Goal: Information Seeking & Learning: Learn about a topic

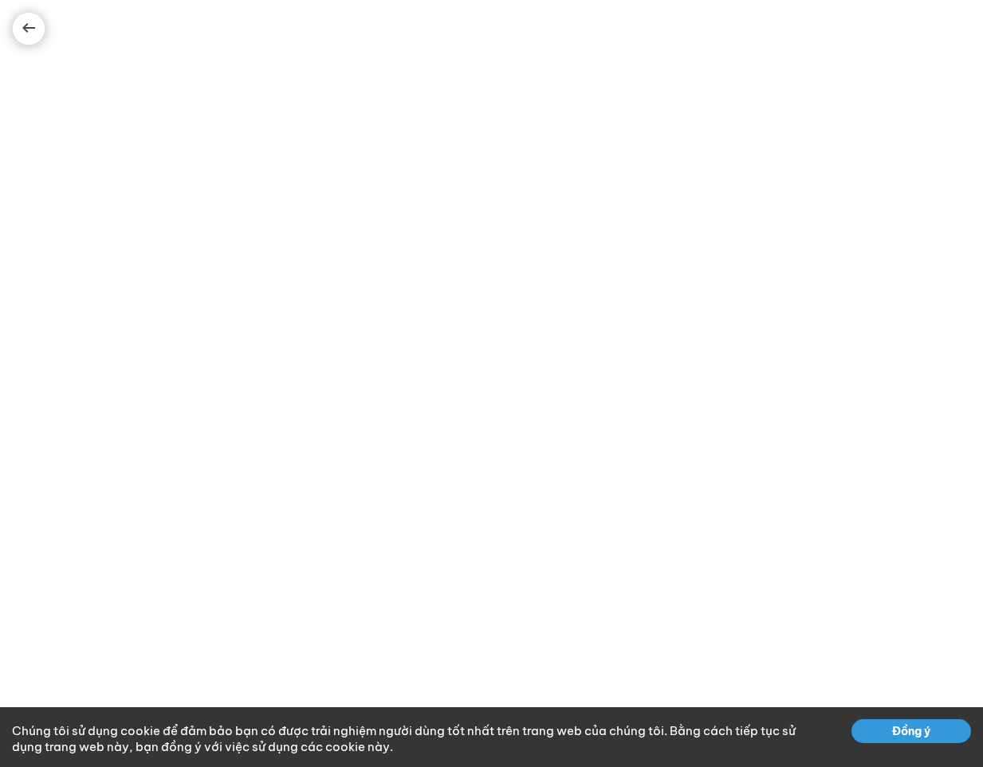
click at [887, 727] on button "Đồng ý" at bounding box center [911, 731] width 120 height 24
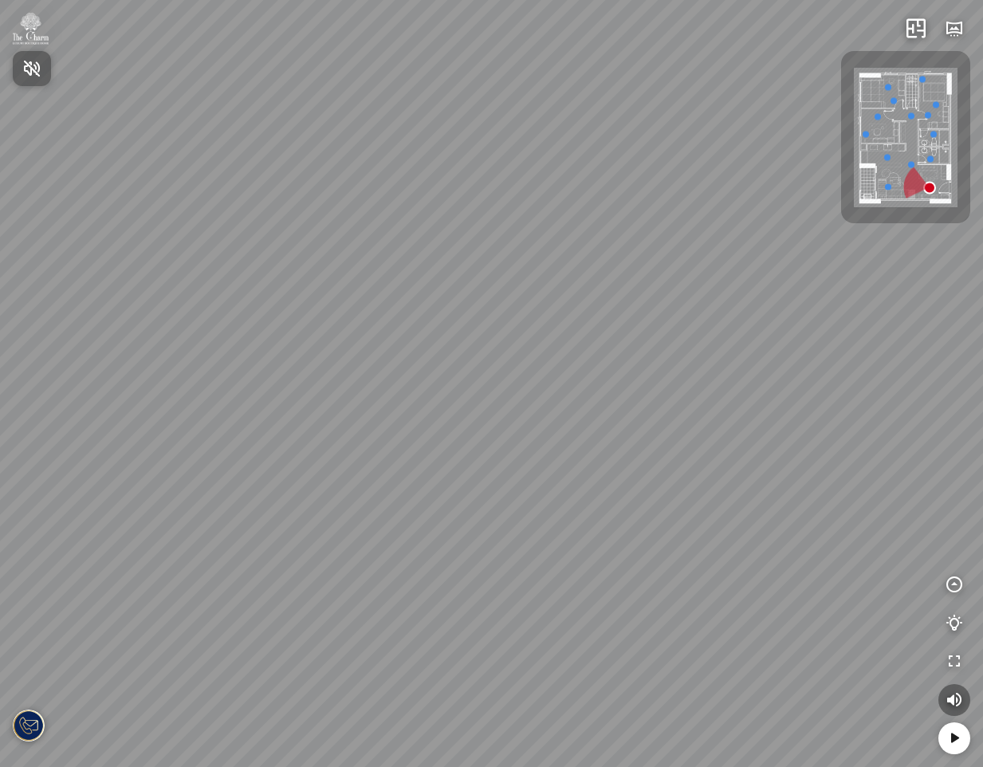
drag, startPoint x: 519, startPoint y: 493, endPoint x: 540, endPoint y: 393, distance: 102.6
click at [540, 393] on div at bounding box center [491, 383] width 983 height 767
drag, startPoint x: 588, startPoint y: 462, endPoint x: 260, endPoint y: 424, distance: 330.6
click at [260, 424] on div at bounding box center [491, 383] width 983 height 767
drag, startPoint x: 442, startPoint y: 362, endPoint x: 73, endPoint y: 383, distance: 369.8
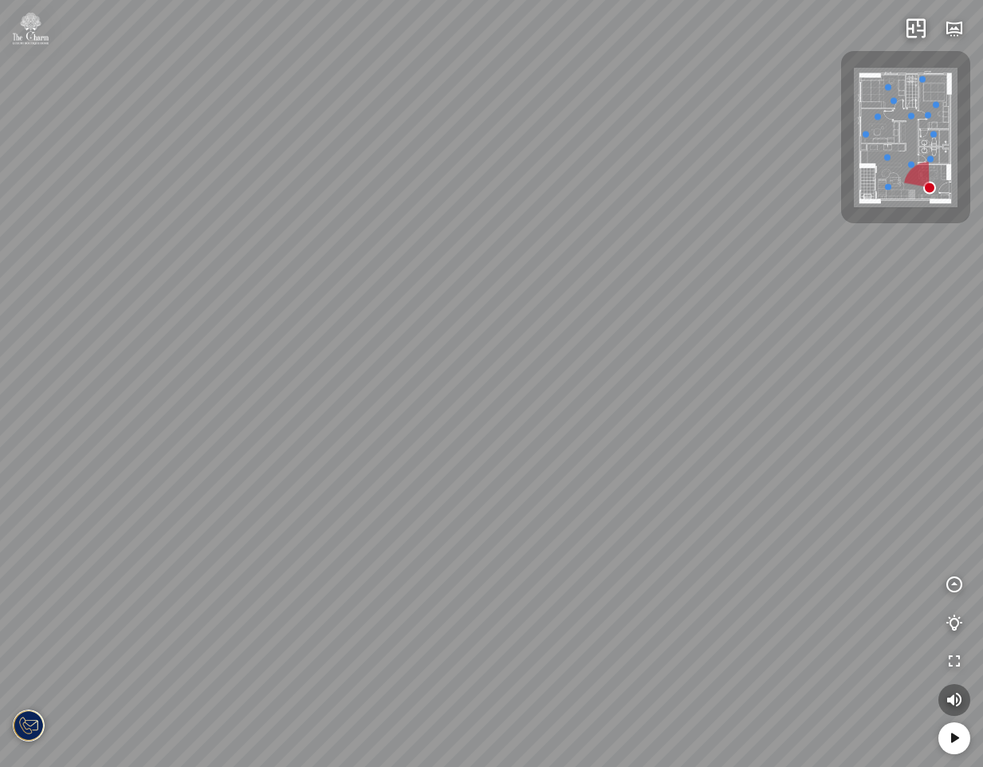
click at [95, 378] on div at bounding box center [491, 383] width 983 height 767
drag, startPoint x: 434, startPoint y: 421, endPoint x: -49, endPoint y: 415, distance: 482.4
click at [0, 415] on html "INFO: krpano 1.20.8 (build [DATE]) INFO: HTML5/Desktop - Chrome 139.0 - WebGL I…" at bounding box center [491, 383] width 983 height 767
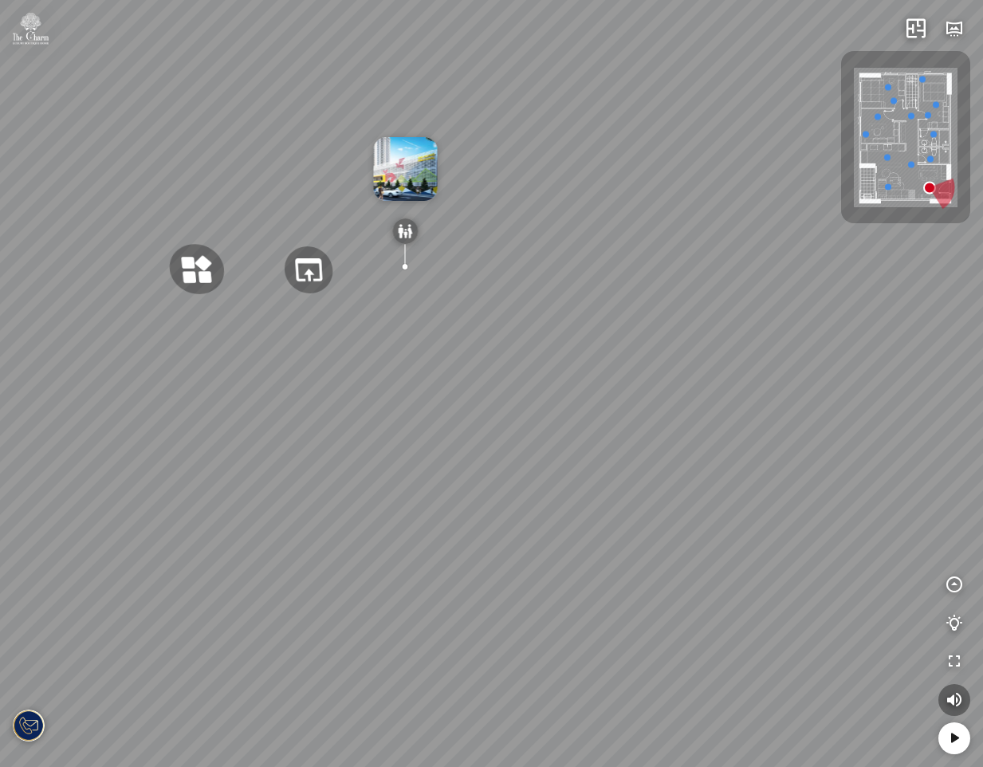
drag, startPoint x: 343, startPoint y: 443, endPoint x: 474, endPoint y: 440, distance: 131.6
click at [473, 435] on div at bounding box center [491, 383] width 983 height 767
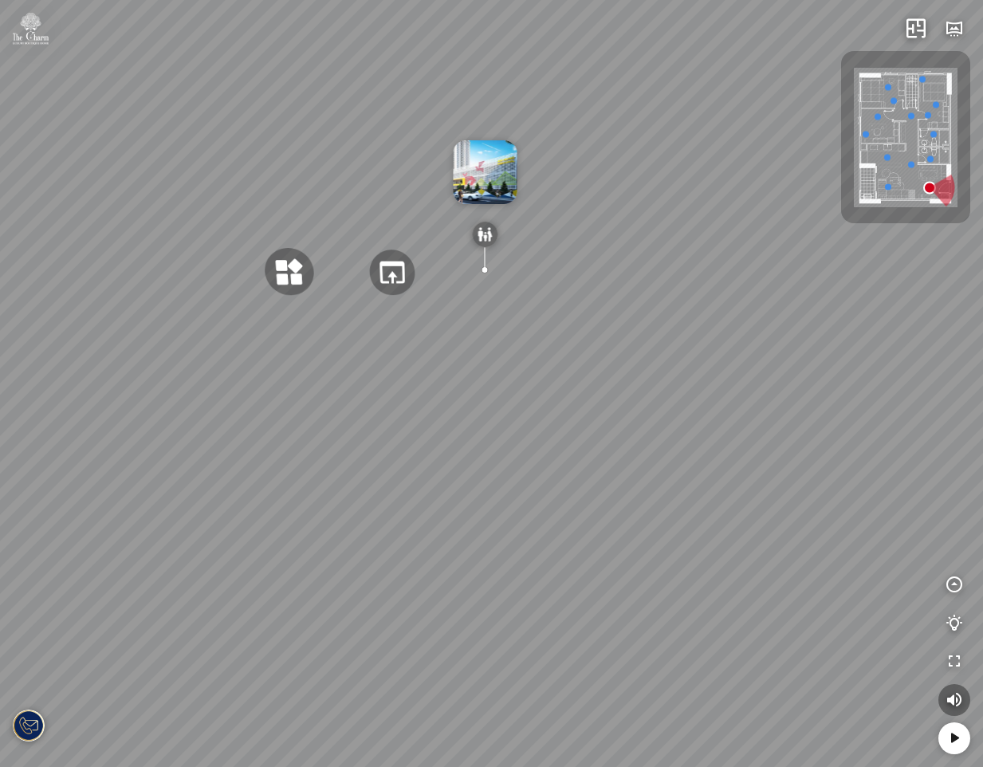
drag, startPoint x: 663, startPoint y: 420, endPoint x: 316, endPoint y: 431, distance: 347.0
click at [343, 431] on div at bounding box center [491, 383] width 983 height 767
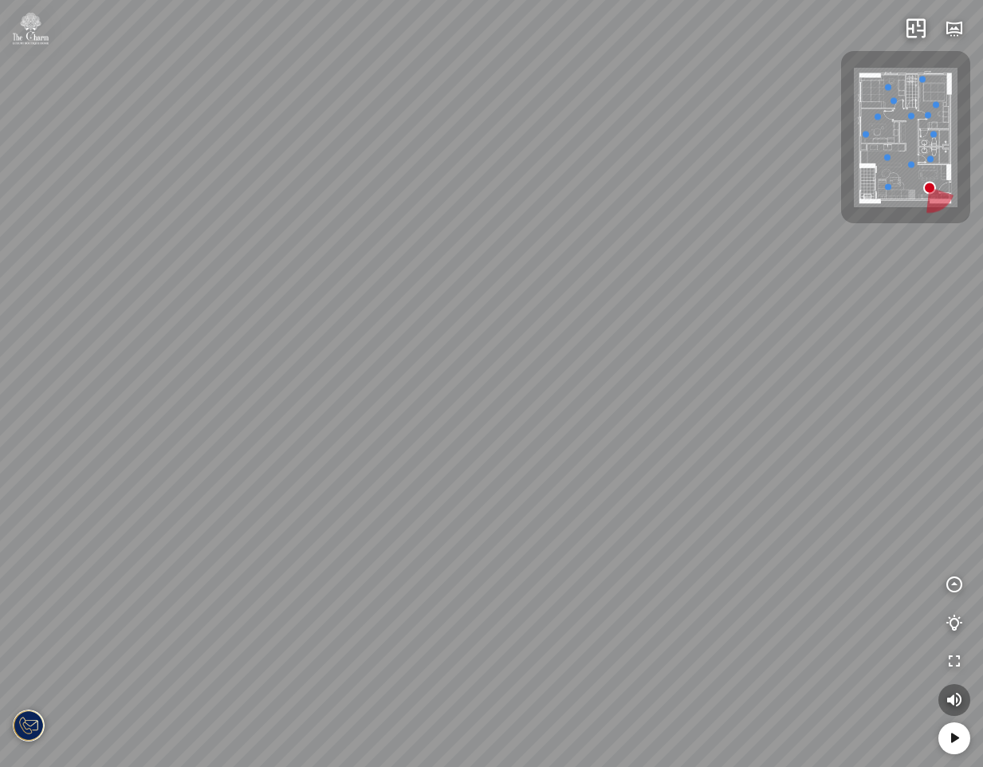
drag, startPoint x: 416, startPoint y: 413, endPoint x: 16, endPoint y: 435, distance: 400.8
click at [38, 440] on div at bounding box center [491, 383] width 983 height 767
drag, startPoint x: 493, startPoint y: 450, endPoint x: 160, endPoint y: 403, distance: 336.4
click at [165, 404] on div at bounding box center [491, 383] width 983 height 767
drag, startPoint x: 512, startPoint y: 431, endPoint x: 160, endPoint y: 402, distance: 352.8
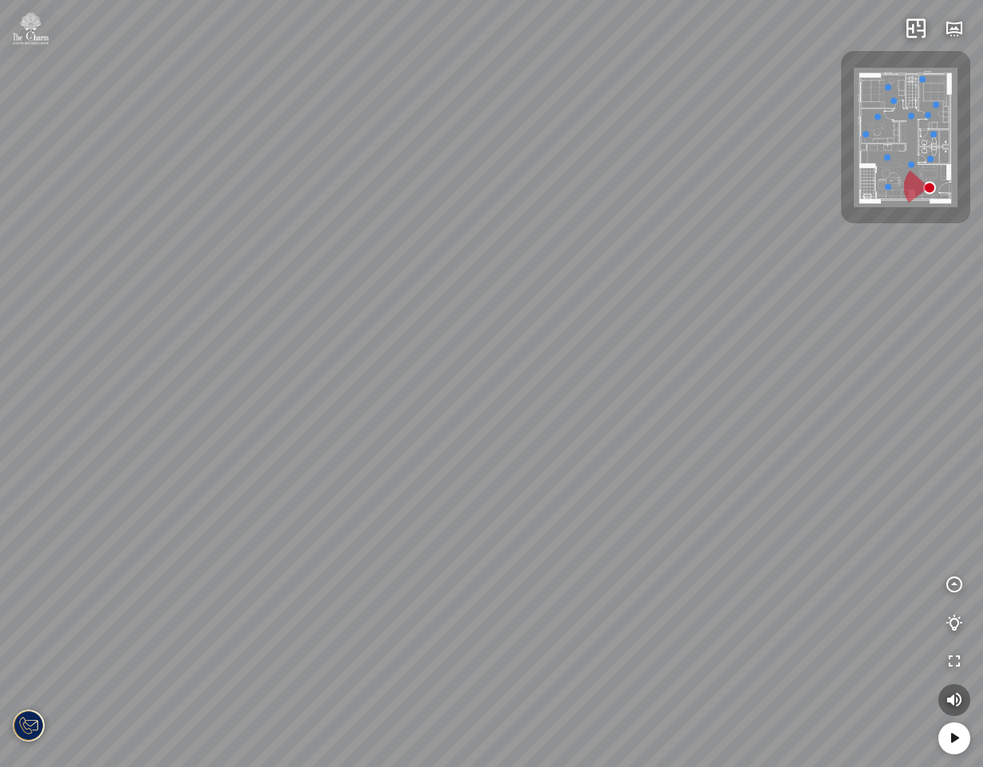
click at [170, 406] on div at bounding box center [491, 383] width 983 height 767
drag, startPoint x: 312, startPoint y: 427, endPoint x: 533, endPoint y: 353, distance: 233.0
click at [507, 359] on div at bounding box center [491, 383] width 983 height 767
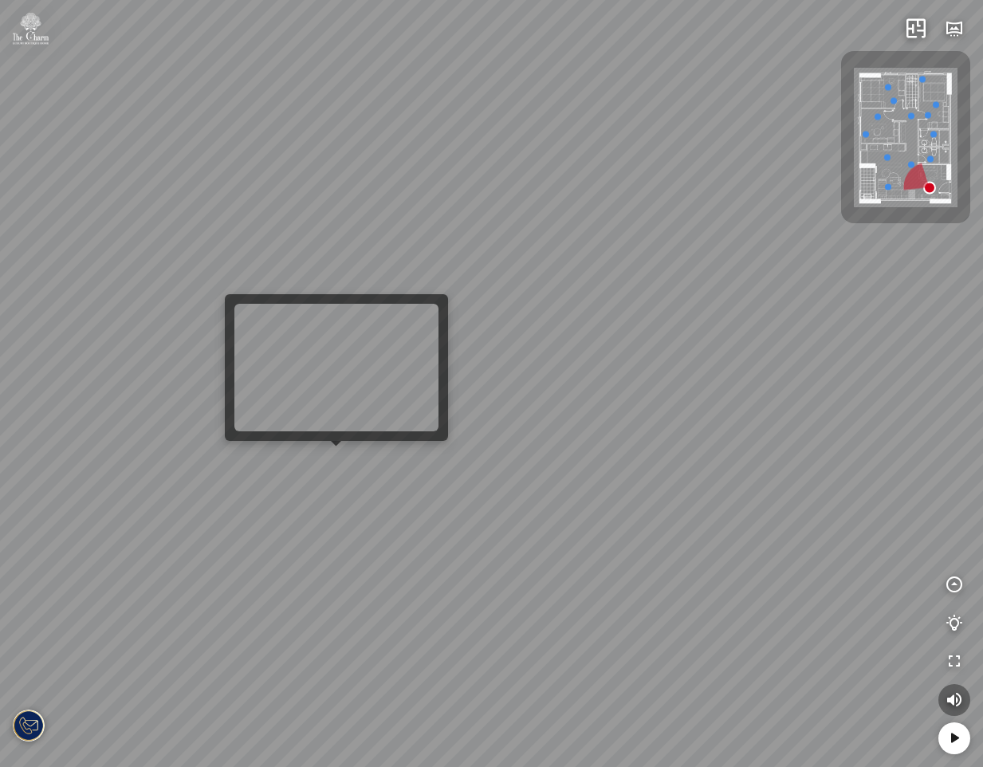
click at [324, 457] on div at bounding box center [491, 383] width 983 height 767
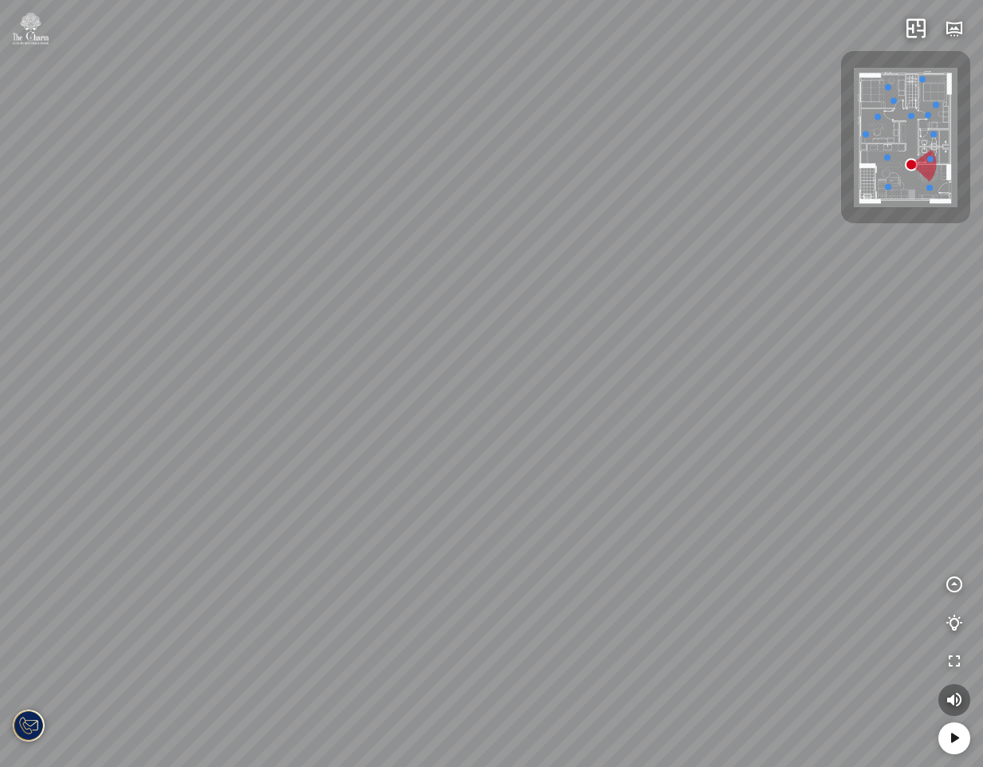
drag, startPoint x: 611, startPoint y: 511, endPoint x: 958, endPoint y: 404, distance: 362.9
click at [905, 414] on div "Phòng tắm" at bounding box center [491, 383] width 983 height 767
drag, startPoint x: 546, startPoint y: 447, endPoint x: 699, endPoint y: 502, distance: 162.7
click at [699, 502] on div "Phòng tắm" at bounding box center [491, 383] width 983 height 767
drag, startPoint x: 370, startPoint y: 427, endPoint x: 515, endPoint y: 462, distance: 149.3
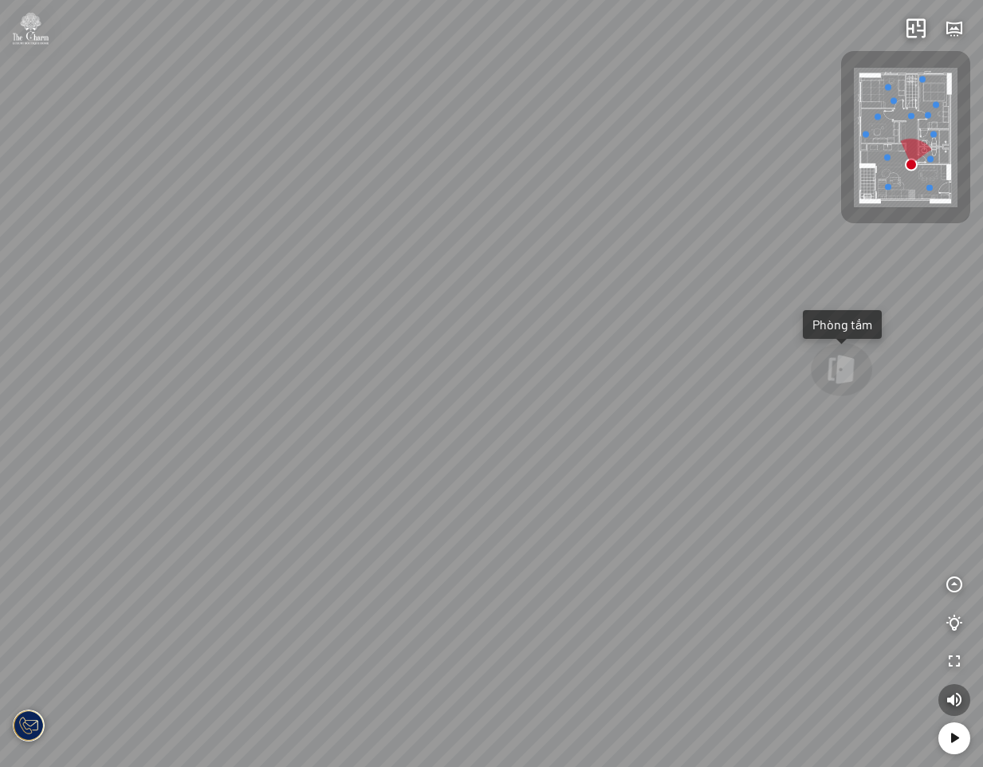
click at [515, 462] on div "Phòng tắm" at bounding box center [491, 383] width 983 height 767
drag, startPoint x: 521, startPoint y: 408, endPoint x: 644, endPoint y: 387, distance: 124.6
click at [598, 390] on div "Phòng tắm" at bounding box center [491, 383] width 983 height 767
drag, startPoint x: 578, startPoint y: 395, endPoint x: 705, endPoint y: 391, distance: 126.9
click at [706, 384] on div "Phòng tắm" at bounding box center [491, 383] width 983 height 767
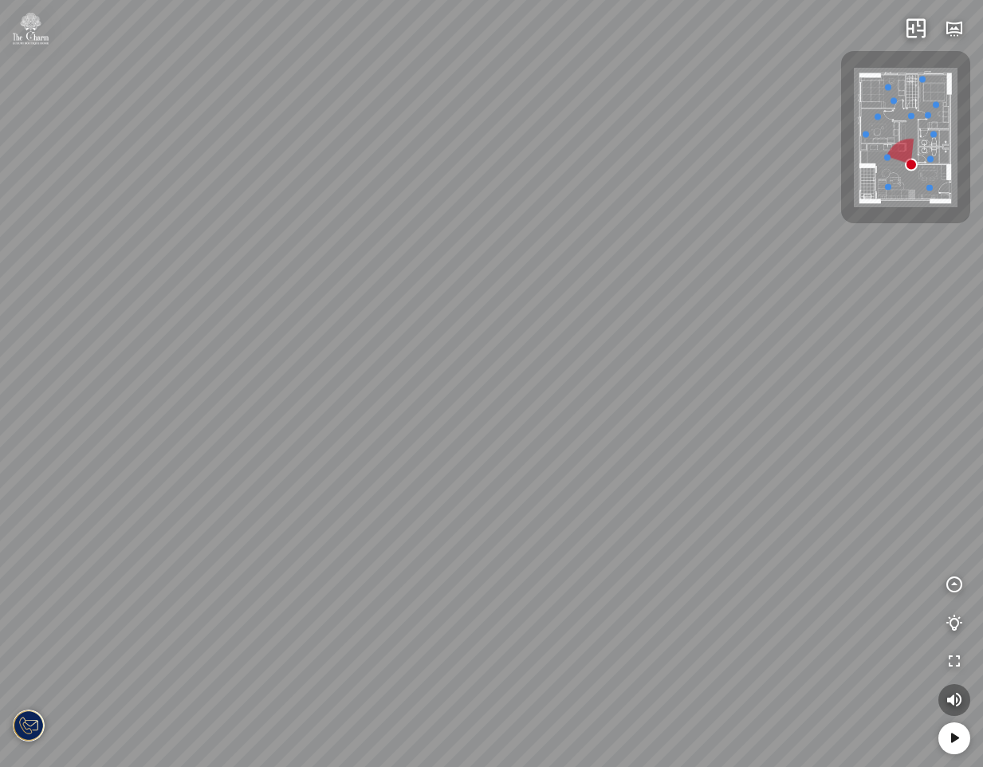
drag, startPoint x: 386, startPoint y: 389, endPoint x: 637, endPoint y: 373, distance: 251.6
click at [565, 369] on div "Phòng tắm" at bounding box center [491, 383] width 983 height 767
drag, startPoint x: 545, startPoint y: 364, endPoint x: 60, endPoint y: 348, distance: 485.0
click at [63, 348] on div "Phòng tắm" at bounding box center [491, 383] width 983 height 767
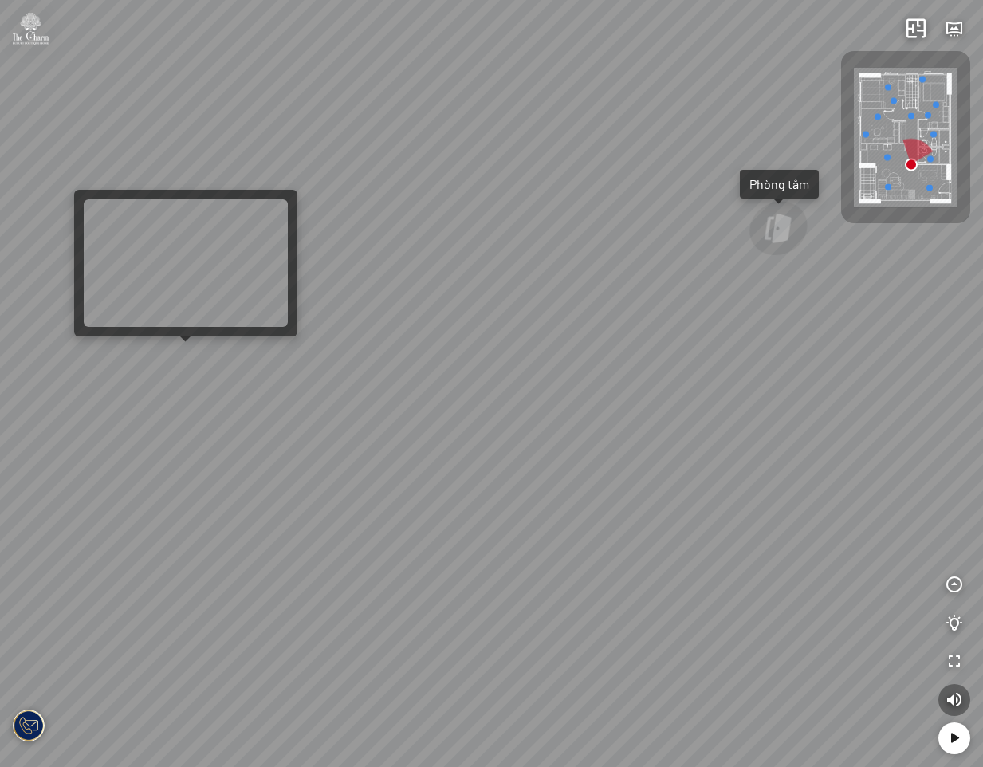
click at [192, 356] on div "Phòng tắm" at bounding box center [491, 383] width 983 height 767
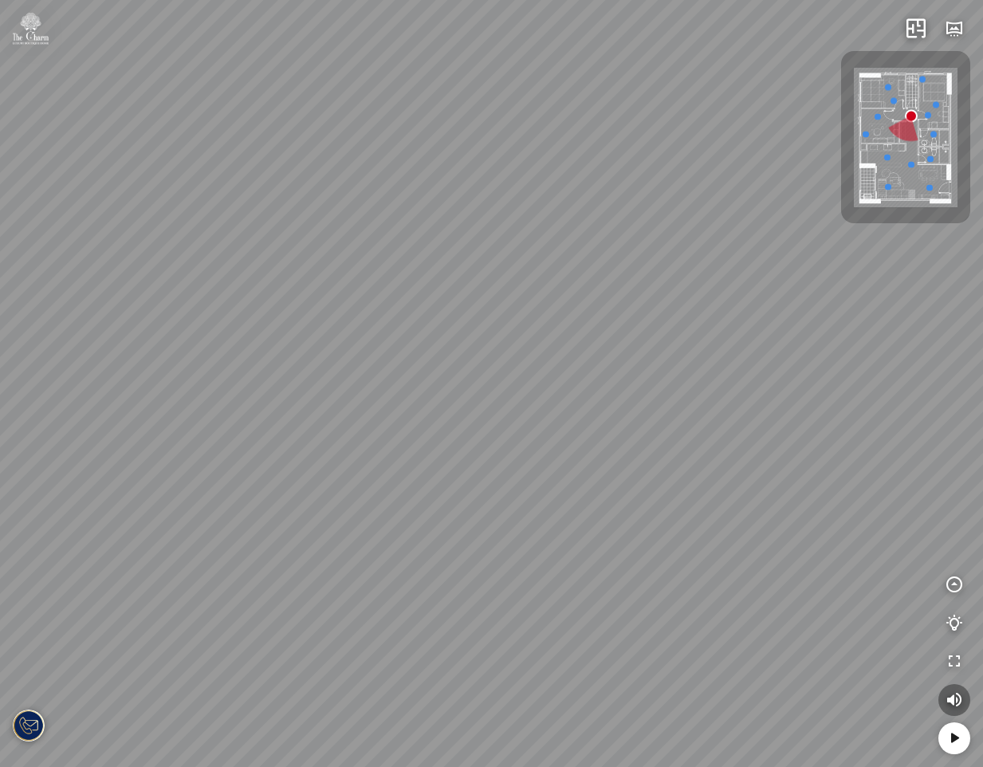
drag, startPoint x: 450, startPoint y: 442, endPoint x: 242, endPoint y: 424, distance: 209.7
click at [248, 427] on div "Phòng ngủ Master Phòng làm việc Phòng ngủ nhỏ" at bounding box center [491, 383] width 983 height 767
drag, startPoint x: 534, startPoint y: 420, endPoint x: 339, endPoint y: 425, distance: 195.4
click at [339, 425] on div "Phòng ngủ Master Phòng làm việc Phòng ngủ nhỏ" at bounding box center [491, 383] width 983 height 767
drag, startPoint x: 532, startPoint y: 442, endPoint x: 177, endPoint y: 435, distance: 354.8
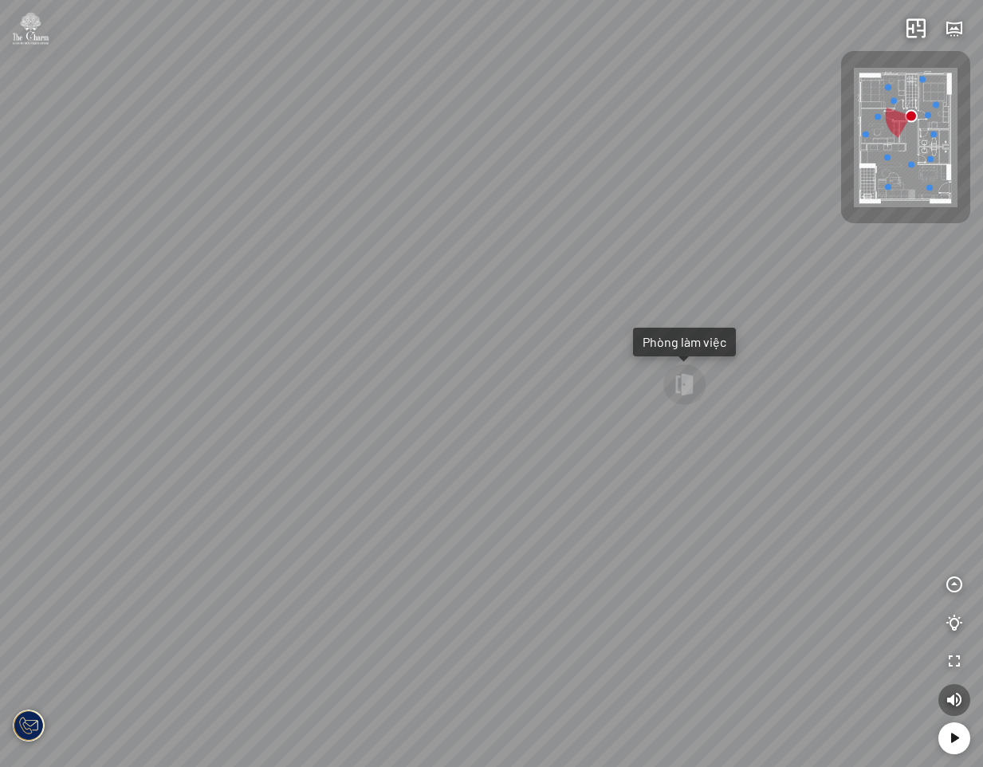
click at [177, 435] on div "Phòng ngủ Master Phòng làm việc Phòng ngủ nhỏ" at bounding box center [491, 383] width 983 height 767
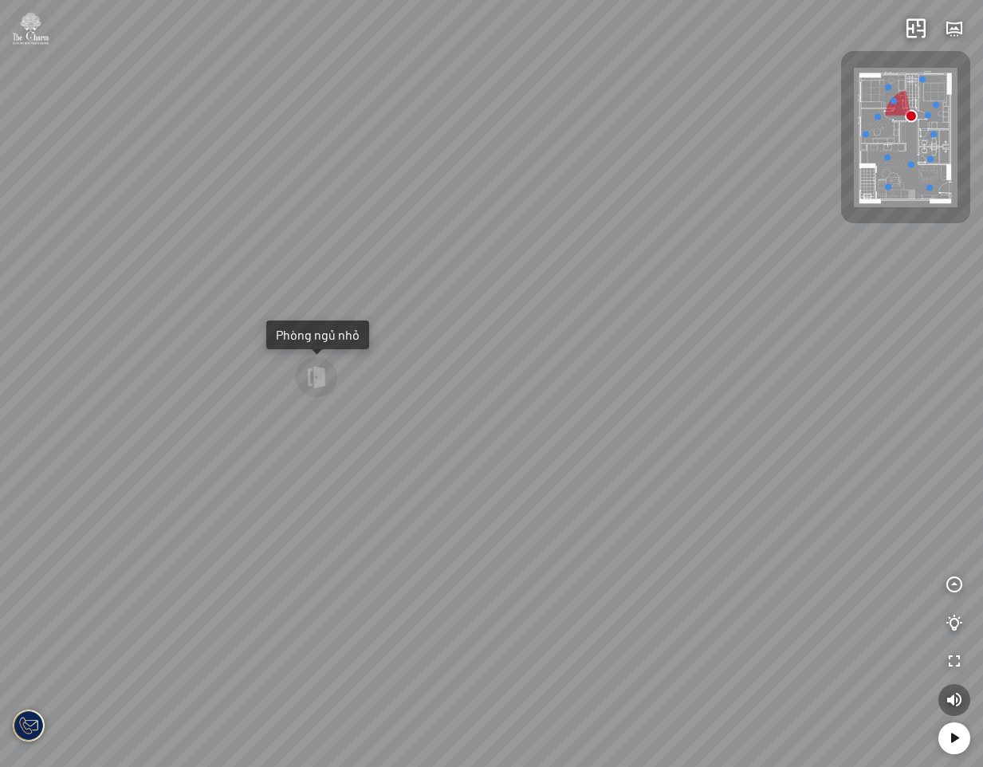
drag, startPoint x: 549, startPoint y: 470, endPoint x: 463, endPoint y: 464, distance: 85.5
click at [463, 464] on div "Phòng ngủ Master Phòng làm việc Phòng ngủ nhỏ" at bounding box center [491, 383] width 983 height 767
drag, startPoint x: 479, startPoint y: 453, endPoint x: 292, endPoint y: 447, distance: 187.4
click at [292, 450] on div "Phòng ngủ Master Phòng làm việc Phòng ngủ nhỏ" at bounding box center [491, 383] width 983 height 767
drag, startPoint x: 656, startPoint y: 446, endPoint x: 195, endPoint y: 421, distance: 462.3
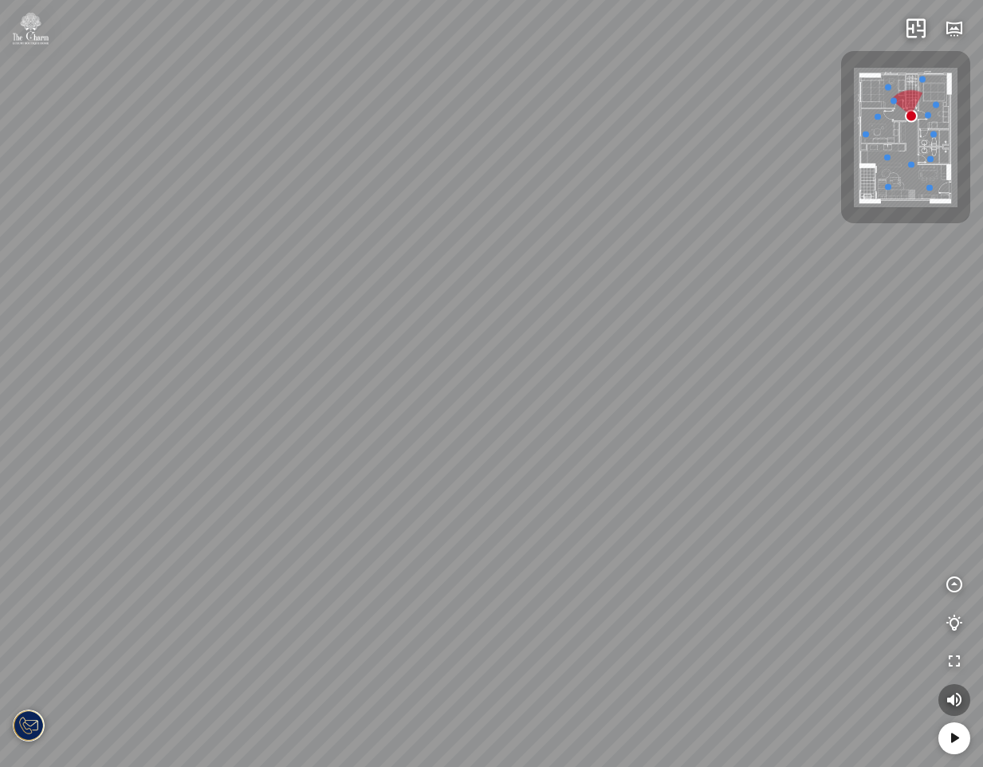
click at [380, 431] on div "Phòng ngủ Master Phòng làm việc Phòng ngủ nhỏ" at bounding box center [491, 383] width 983 height 767
drag, startPoint x: 541, startPoint y: 394, endPoint x: 330, endPoint y: 440, distance: 216.3
click at [330, 440] on div "Phòng ngủ Master Phòng làm việc Phòng ngủ nhỏ" at bounding box center [491, 383] width 983 height 767
drag, startPoint x: 490, startPoint y: 553, endPoint x: 364, endPoint y: 566, distance: 126.6
click at [364, 566] on div "Phòng ngủ Master Phòng làm việc Phòng ngủ nhỏ" at bounding box center [491, 383] width 983 height 767
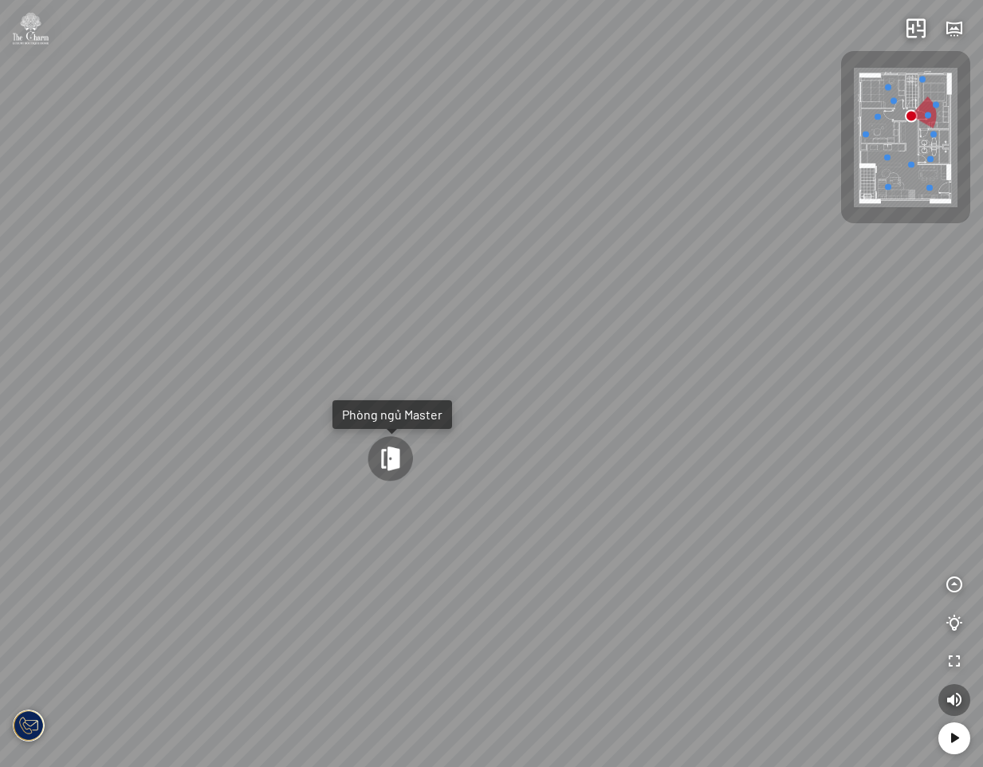
drag, startPoint x: 359, startPoint y: 567, endPoint x: 328, endPoint y: 572, distance: 31.6
click at [328, 572] on div "Phòng ngủ Master Phòng làm việc Phòng ngủ nhỏ" at bounding box center [491, 383] width 983 height 767
drag, startPoint x: 561, startPoint y: 520, endPoint x: 207, endPoint y: 515, distance: 354.0
click at [218, 515] on div "Phòng ngủ Master Phòng làm việc Phòng ngủ nhỏ" at bounding box center [491, 383] width 983 height 767
drag, startPoint x: 317, startPoint y: 514, endPoint x: 199, endPoint y: 514, distance: 117.2
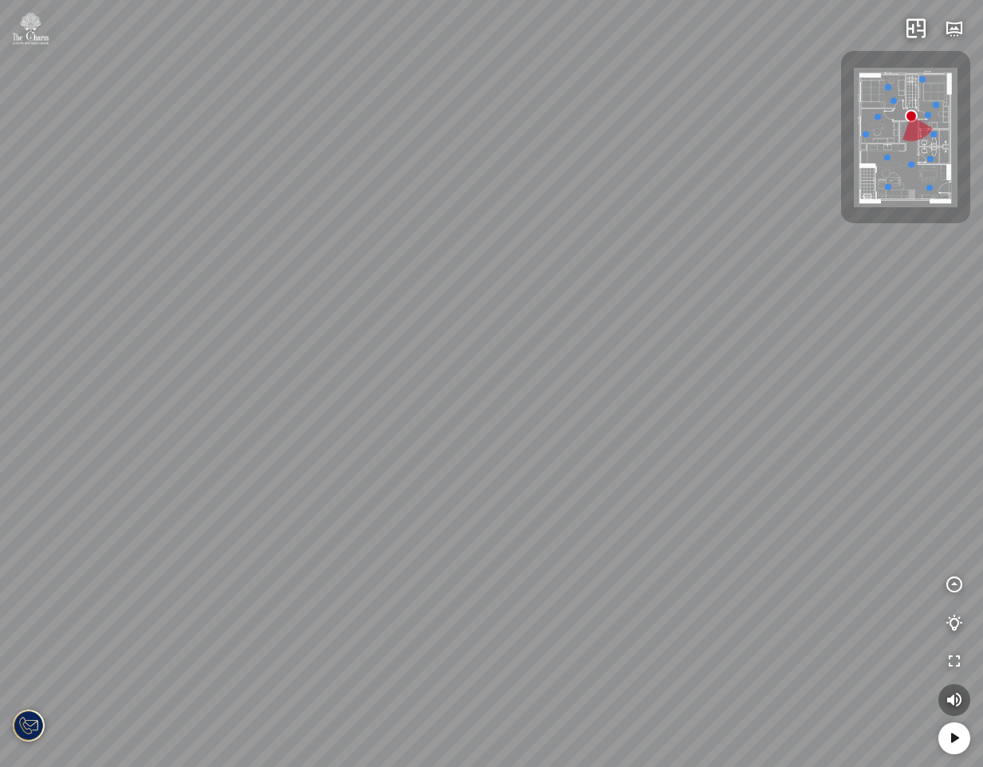
click at [199, 515] on div "Phòng ngủ Master Phòng làm việc Phòng ngủ nhỏ" at bounding box center [491, 383] width 983 height 767
drag, startPoint x: 669, startPoint y: 421, endPoint x: 152, endPoint y: 419, distance: 516.6
click at [167, 419] on div "Phòng ngủ Master Phòng làm việc Phòng ngủ nhỏ" at bounding box center [491, 383] width 983 height 767
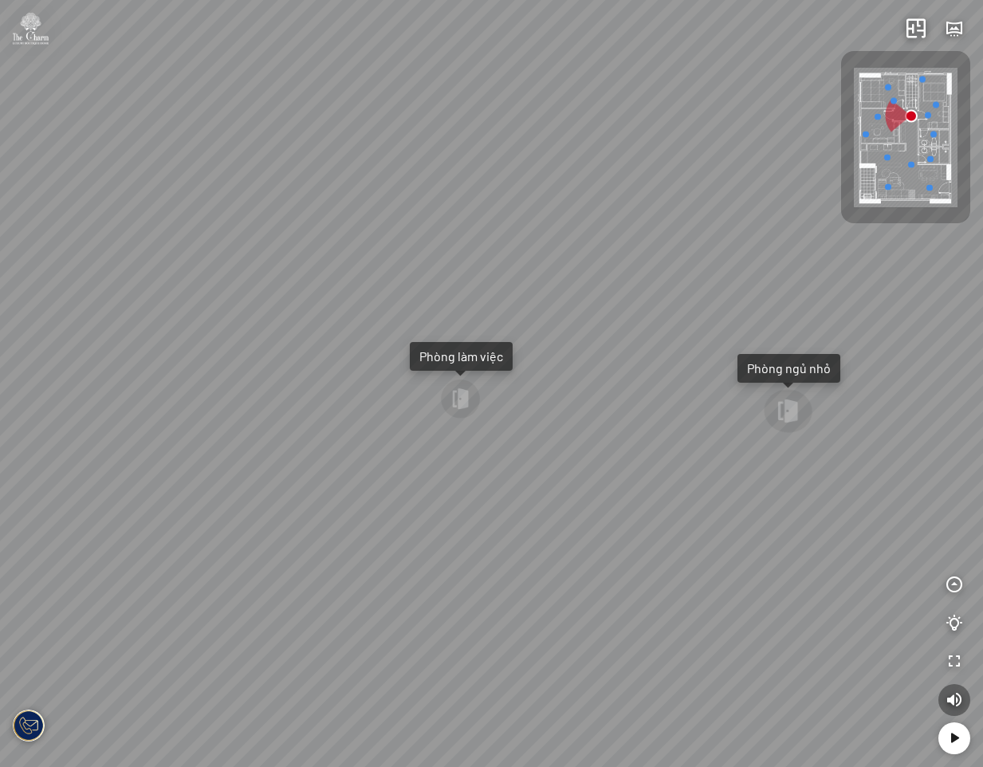
drag, startPoint x: 405, startPoint y: 505, endPoint x: 318, endPoint y: 505, distance: 86.9
click at [321, 505] on div "Phòng ngủ Master Phòng làm việc Phòng ngủ nhỏ" at bounding box center [491, 383] width 983 height 767
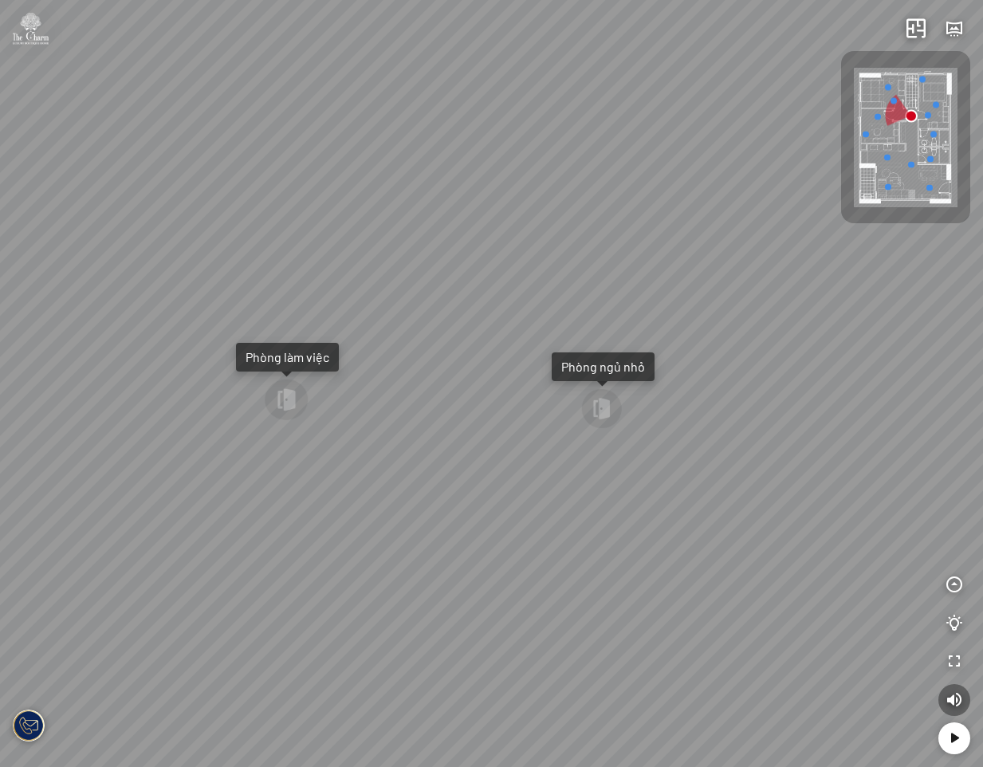
drag, startPoint x: 545, startPoint y: 503, endPoint x: 361, endPoint y: 501, distance: 183.4
click at [377, 505] on div "Phòng ngủ Master Phòng làm việc Phòng ngủ nhỏ" at bounding box center [491, 383] width 983 height 767
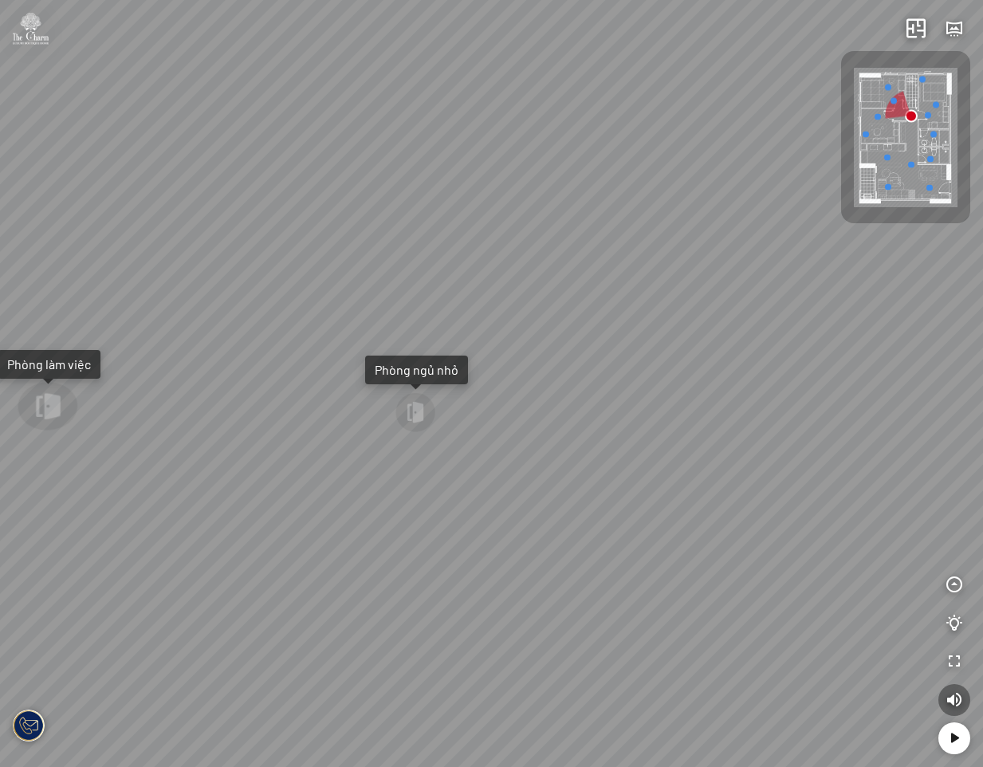
drag, startPoint x: 351, startPoint y: 525, endPoint x: 561, endPoint y: 462, distance: 219.9
click at [530, 466] on div "Phòng ngủ Master Phòng làm việc Phòng ngủ nhỏ" at bounding box center [491, 383] width 983 height 767
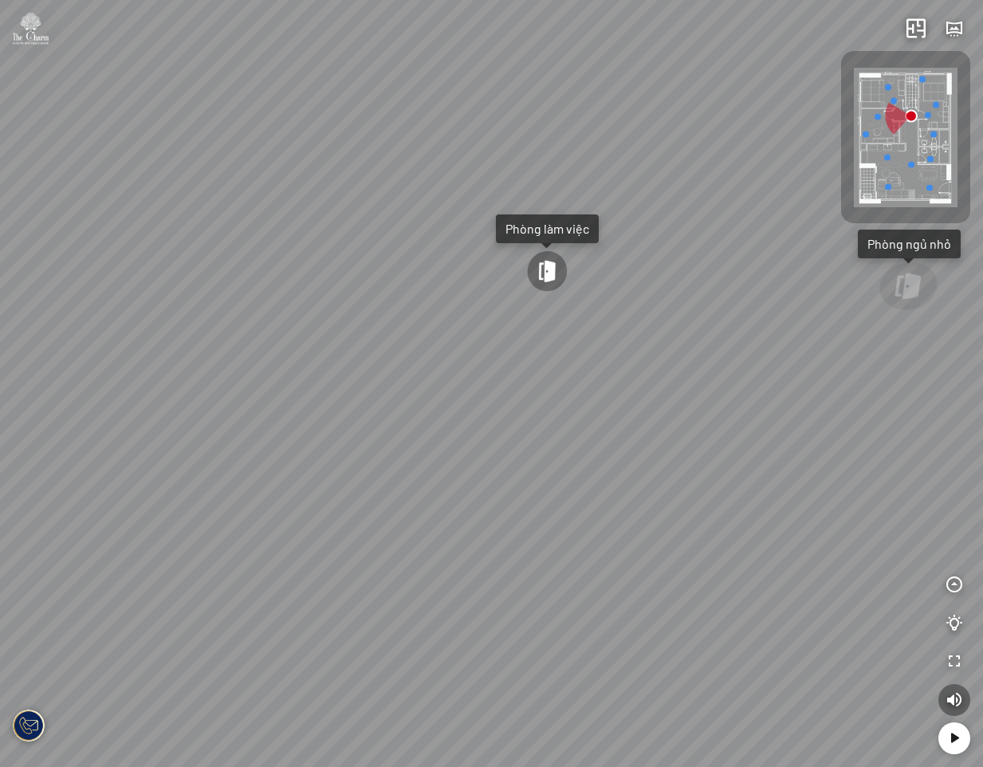
drag, startPoint x: 474, startPoint y: 483, endPoint x: 705, endPoint y: 461, distance: 231.5
click at [584, 465] on div "Phòng ngủ Master Phòng làm việc Phòng ngủ nhỏ" at bounding box center [491, 383] width 983 height 767
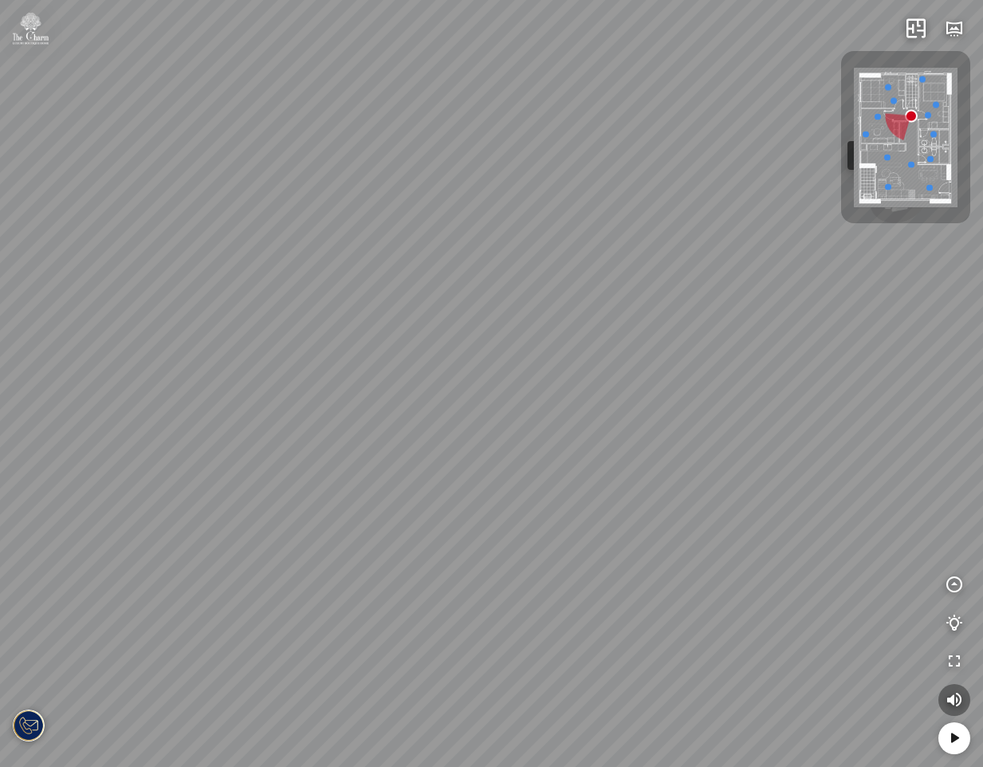
drag, startPoint x: 321, startPoint y: 497, endPoint x: 609, endPoint y: 429, distance: 295.9
click at [566, 429] on div "Phòng ngủ Master Phòng làm việc Phòng ngủ nhỏ" at bounding box center [491, 383] width 983 height 767
drag, startPoint x: 505, startPoint y: 453, endPoint x: 609, endPoint y: 468, distance: 105.5
click at [609, 467] on div "Phòng ngủ Master Phòng làm việc Phòng ngủ nhỏ" at bounding box center [491, 383] width 983 height 767
drag, startPoint x: 574, startPoint y: 318, endPoint x: 571, endPoint y: 440, distance: 122.0
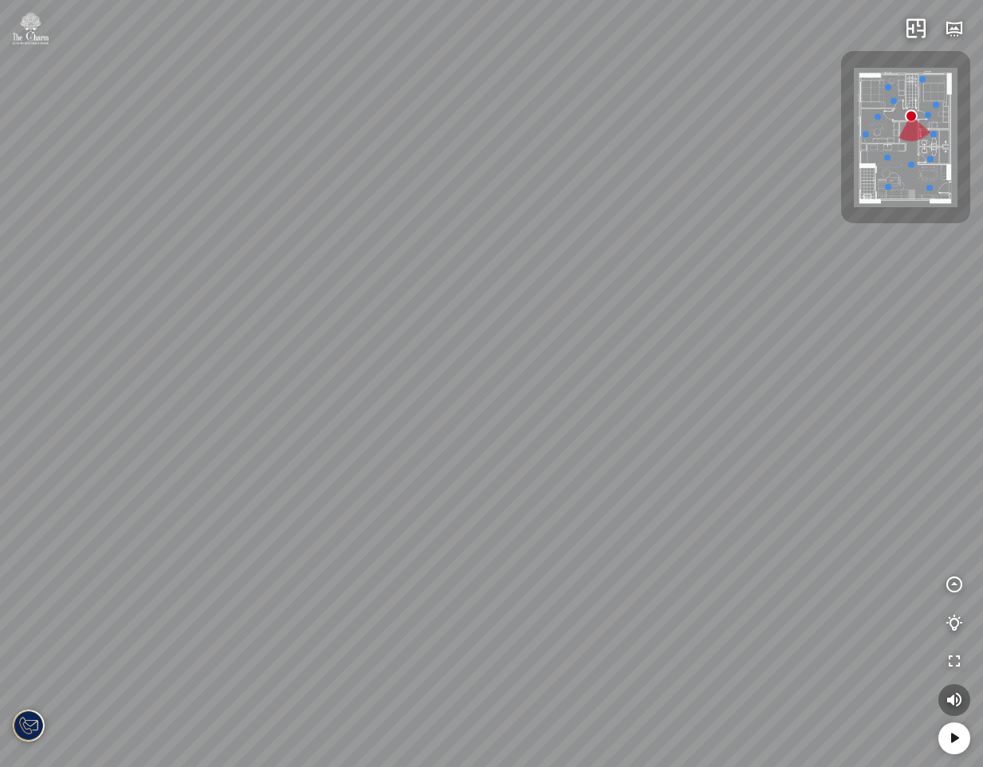
click at [575, 442] on div "Phòng ngủ Master Phòng làm việc Phòng ngủ nhỏ" at bounding box center [491, 383] width 983 height 767
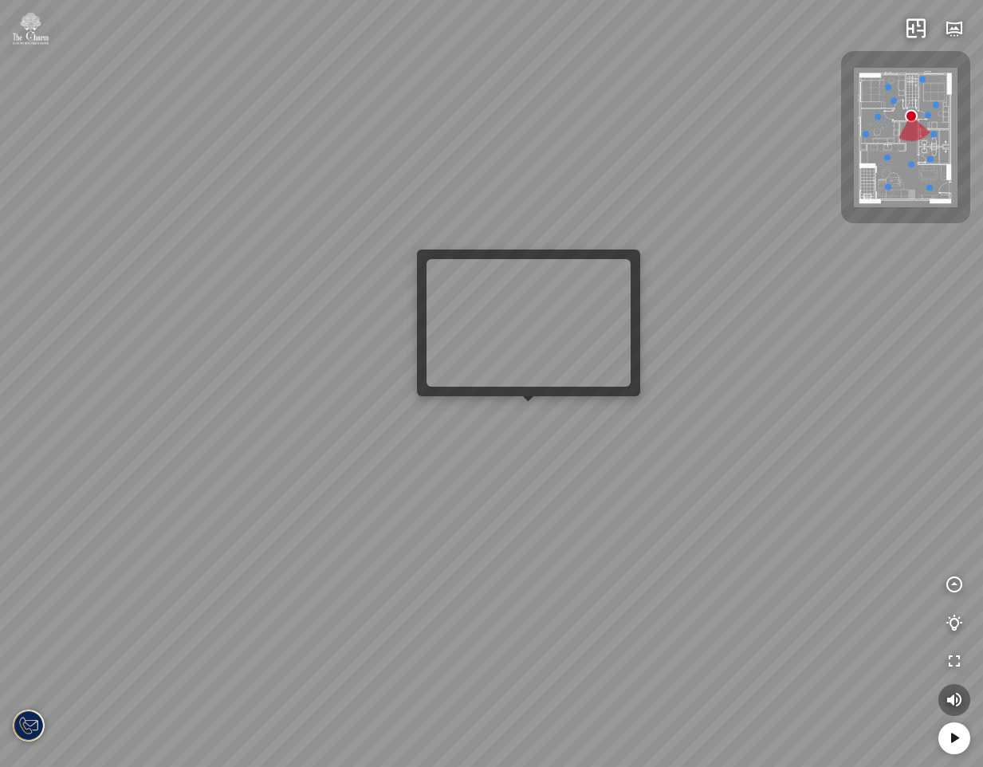
click at [526, 423] on div "Phòng ngủ Master Phòng làm việc Phòng ngủ nhỏ" at bounding box center [491, 383] width 983 height 767
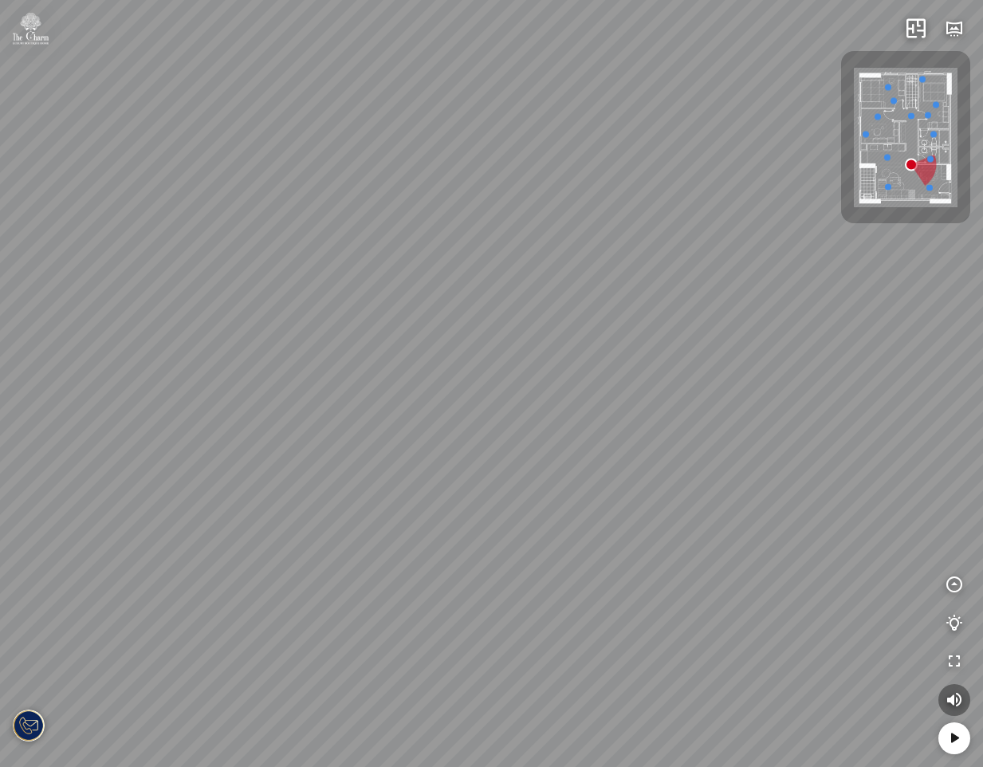
drag, startPoint x: 603, startPoint y: 513, endPoint x: 261, endPoint y: 499, distance: 342.3
click at [262, 500] on div "Phòng tắm" at bounding box center [491, 383] width 983 height 767
drag, startPoint x: 457, startPoint y: 497, endPoint x: 328, endPoint y: 490, distance: 128.6
click at [331, 490] on div "Phòng tắm" at bounding box center [491, 383] width 983 height 767
drag, startPoint x: 328, startPoint y: 490, endPoint x: 610, endPoint y: 435, distance: 286.8
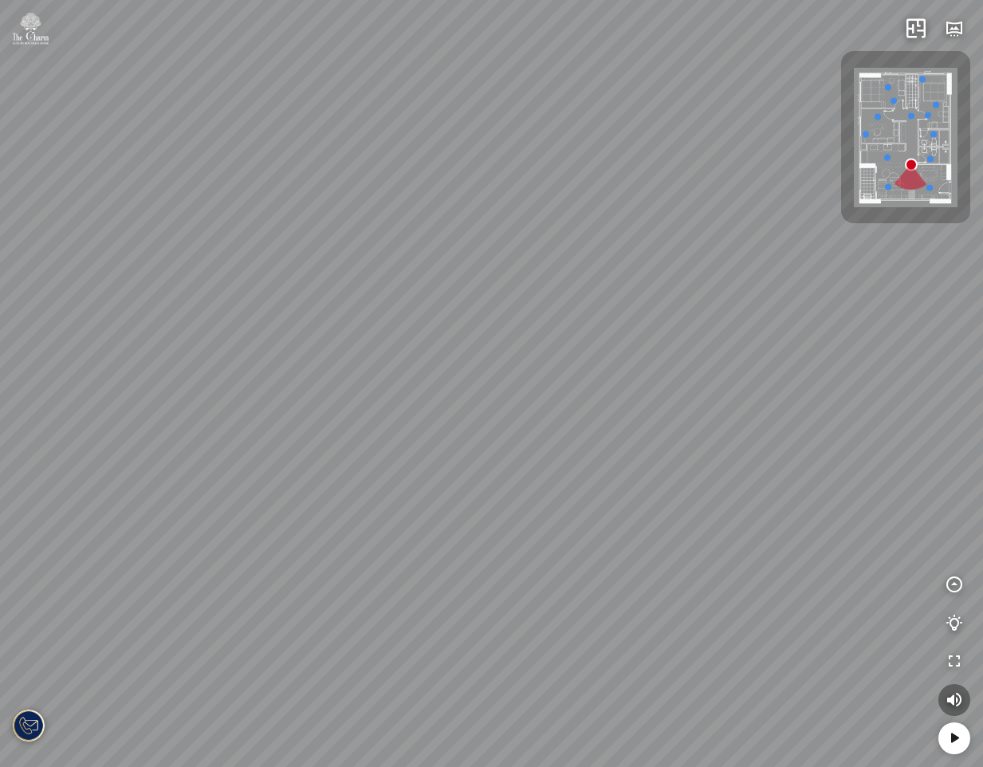
click at [545, 442] on div "Phòng tắm" at bounding box center [491, 383] width 983 height 767
drag, startPoint x: 604, startPoint y: 379, endPoint x: 337, endPoint y: 364, distance: 266.8
click at [335, 364] on div "Phòng tắm" at bounding box center [491, 383] width 983 height 767
drag, startPoint x: 548, startPoint y: 375, endPoint x: 254, endPoint y: 381, distance: 293.5
click at [254, 381] on div "Phòng tắm" at bounding box center [491, 383] width 983 height 767
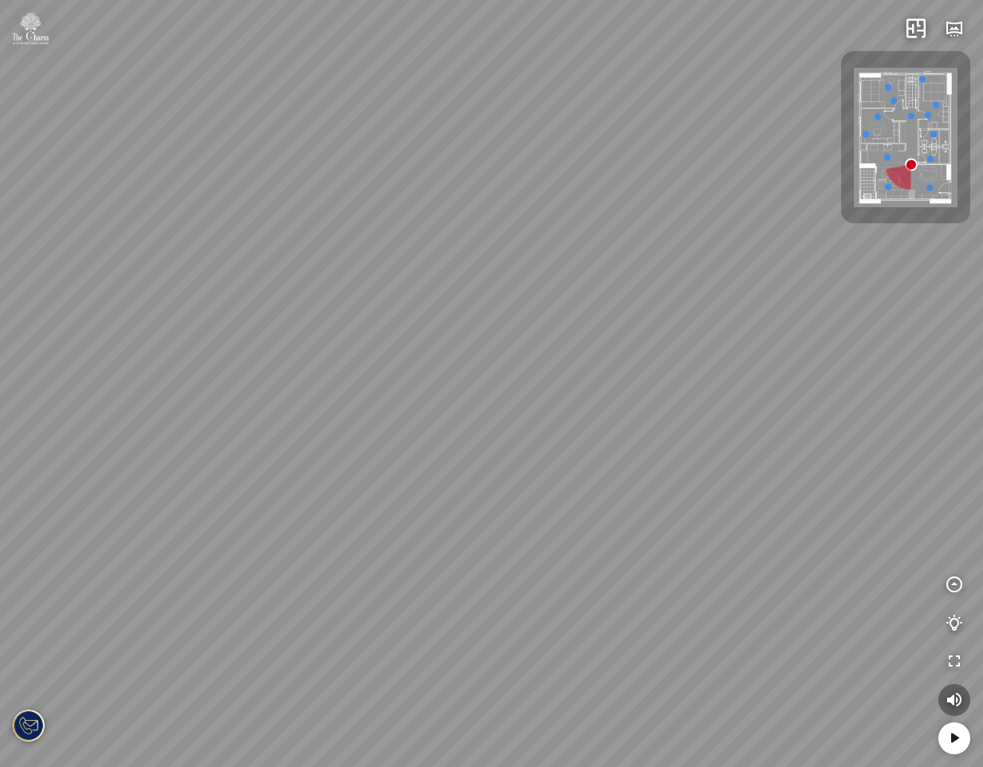
drag, startPoint x: 446, startPoint y: 402, endPoint x: 322, endPoint y: 400, distance: 123.6
click at [322, 400] on div "Phòng tắm" at bounding box center [491, 383] width 983 height 767
drag, startPoint x: 336, startPoint y: 410, endPoint x: 549, endPoint y: 273, distance: 252.8
click at [549, 273] on div "Phòng tắm" at bounding box center [491, 383] width 983 height 767
drag, startPoint x: 489, startPoint y: 292, endPoint x: 666, endPoint y: 266, distance: 178.8
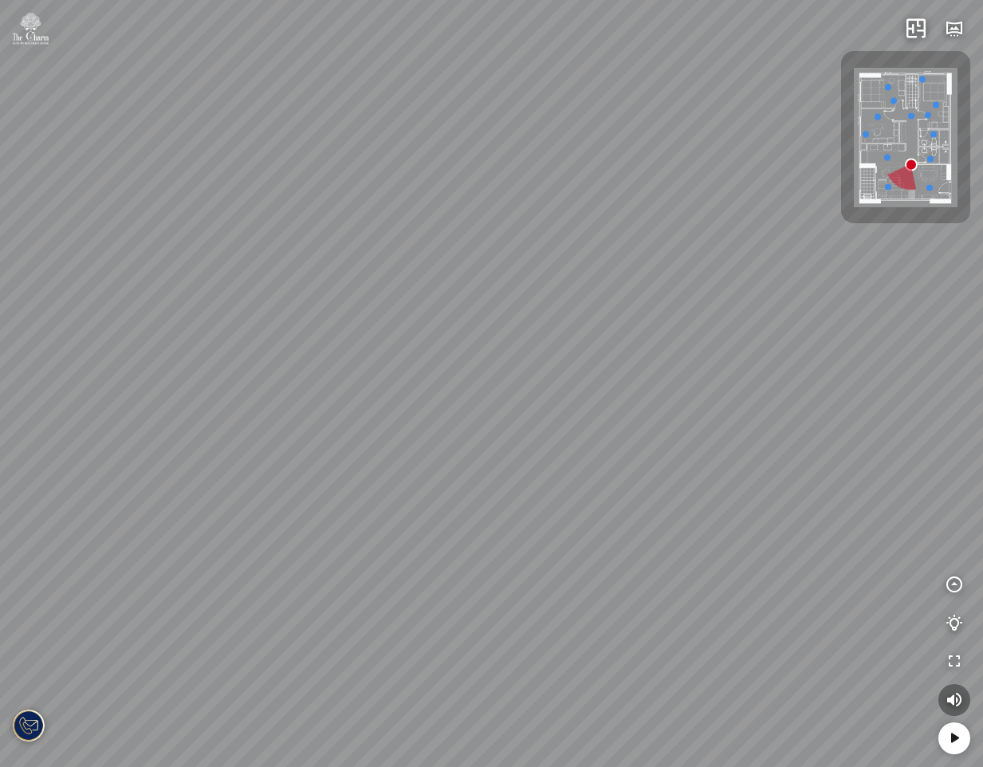
click at [599, 262] on div "Phòng tắm" at bounding box center [491, 383] width 983 height 767
drag, startPoint x: 550, startPoint y: 305, endPoint x: 565, endPoint y: 337, distance: 35.3
click at [726, 301] on div "Phòng tắm" at bounding box center [491, 383] width 983 height 767
drag, startPoint x: 420, startPoint y: 289, endPoint x: 636, endPoint y: 357, distance: 226.4
click at [638, 352] on div "Phòng tắm" at bounding box center [491, 383] width 983 height 767
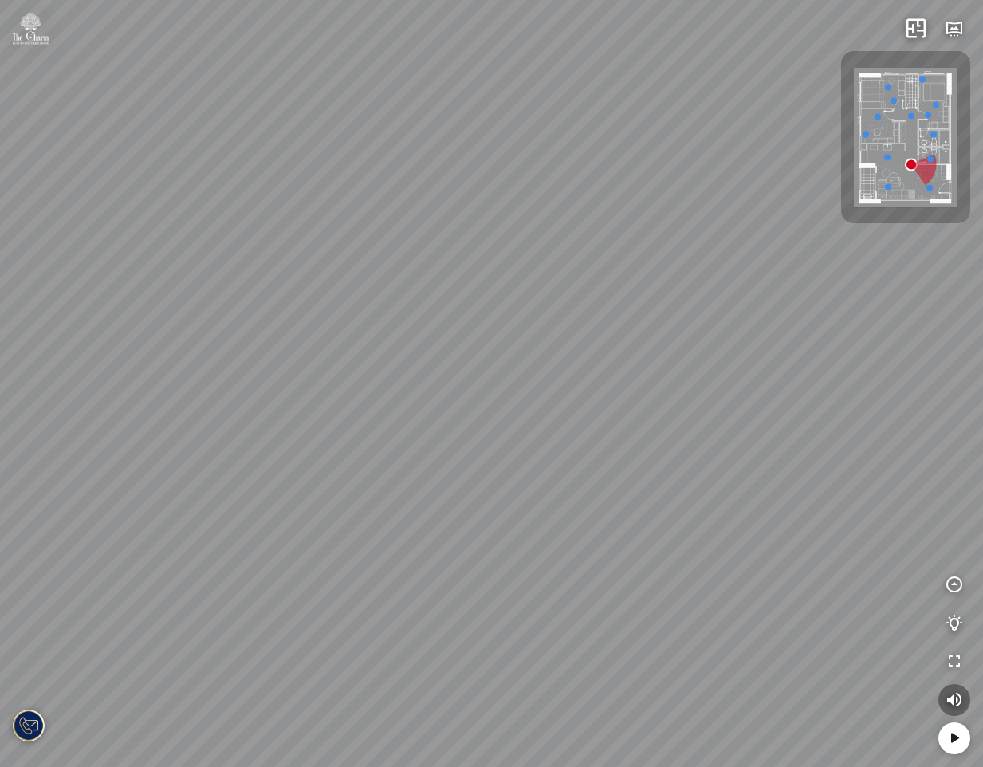
drag, startPoint x: 487, startPoint y: 336, endPoint x: 690, endPoint y: 428, distance: 223.3
click at [689, 426] on div "Phòng tắm" at bounding box center [491, 383] width 983 height 767
drag, startPoint x: 367, startPoint y: 349, endPoint x: 687, endPoint y: 311, distance: 322.8
click at [670, 306] on div "Phòng tắm" at bounding box center [491, 383] width 983 height 767
drag, startPoint x: 454, startPoint y: 361, endPoint x: 613, endPoint y: 356, distance: 158.8
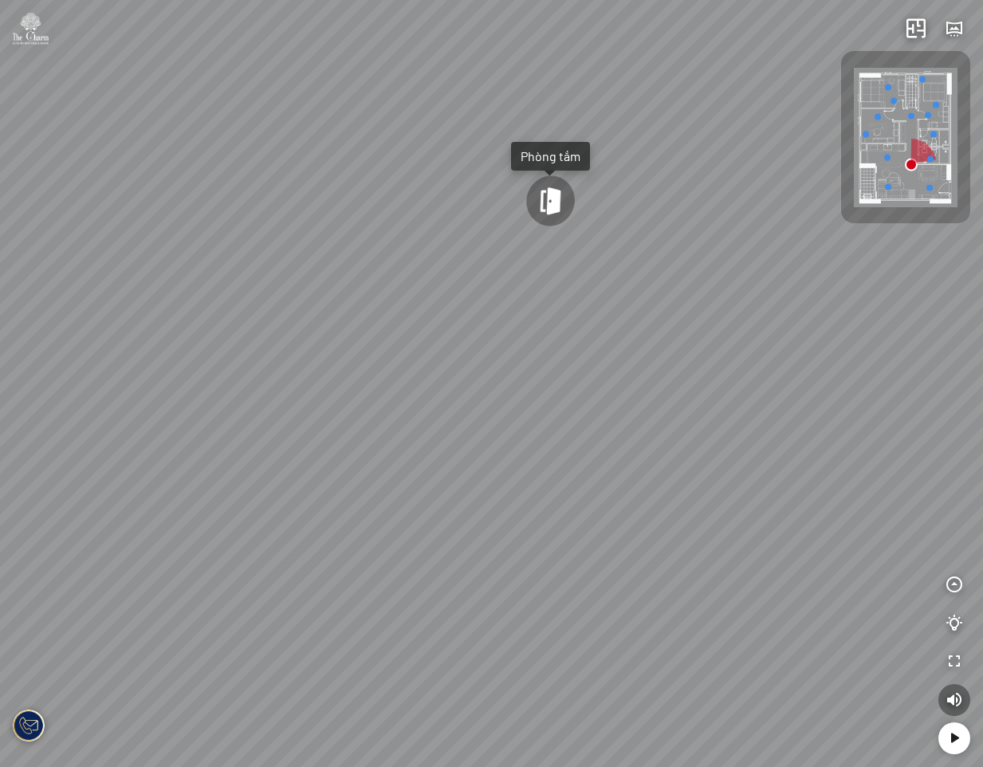
click at [613, 356] on div "Phòng tắm" at bounding box center [491, 383] width 983 height 767
drag, startPoint x: 435, startPoint y: 339, endPoint x: 698, endPoint y: 468, distance: 293.1
click at [696, 466] on div "Phòng tắm" at bounding box center [491, 383] width 983 height 767
drag, startPoint x: 276, startPoint y: 402, endPoint x: 641, endPoint y: 379, distance: 365.8
click at [592, 364] on div "Phòng tắm" at bounding box center [491, 383] width 983 height 767
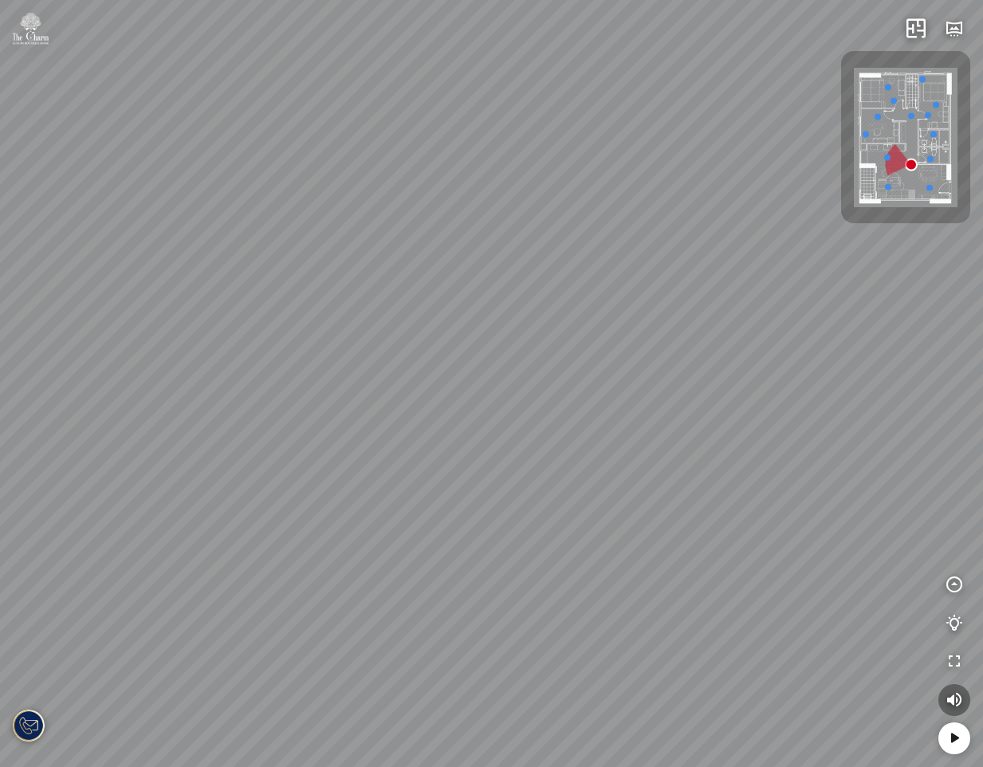
drag, startPoint x: 613, startPoint y: 355, endPoint x: 559, endPoint y: 564, distance: 216.6
click at [559, 565] on div "Phòng tắm" at bounding box center [491, 383] width 983 height 767
drag, startPoint x: 421, startPoint y: 480, endPoint x: 641, endPoint y: 482, distance: 220.1
click at [641, 482] on div "Phòng tắm" at bounding box center [491, 383] width 983 height 767
drag, startPoint x: 468, startPoint y: 469, endPoint x: 579, endPoint y: 296, distance: 205.5
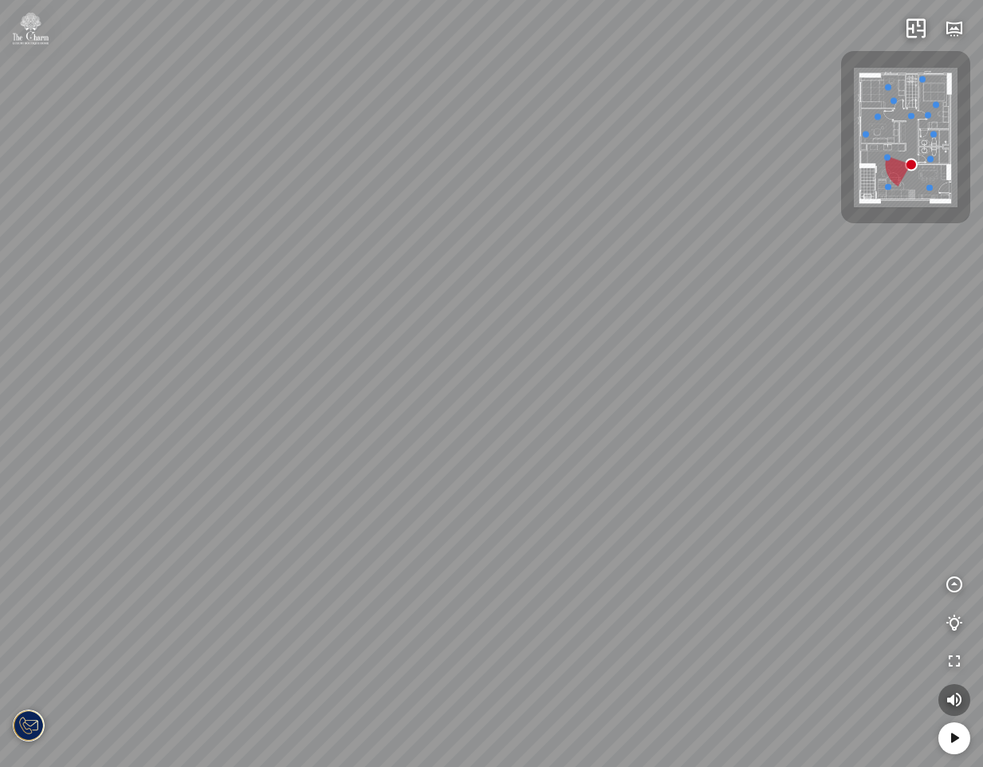
click at [579, 296] on div "Phòng tắm" at bounding box center [491, 383] width 983 height 767
drag, startPoint x: 442, startPoint y: 407, endPoint x: 520, endPoint y: 401, distance: 77.5
click at [518, 400] on div "Phòng tắm" at bounding box center [491, 383] width 983 height 767
